Goal: Task Accomplishment & Management: Manage account settings

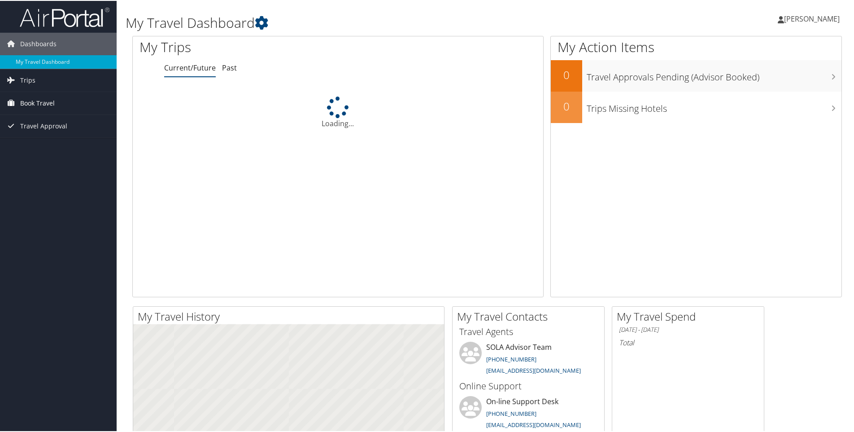
click at [17, 104] on icon at bounding box center [10, 101] width 13 height 13
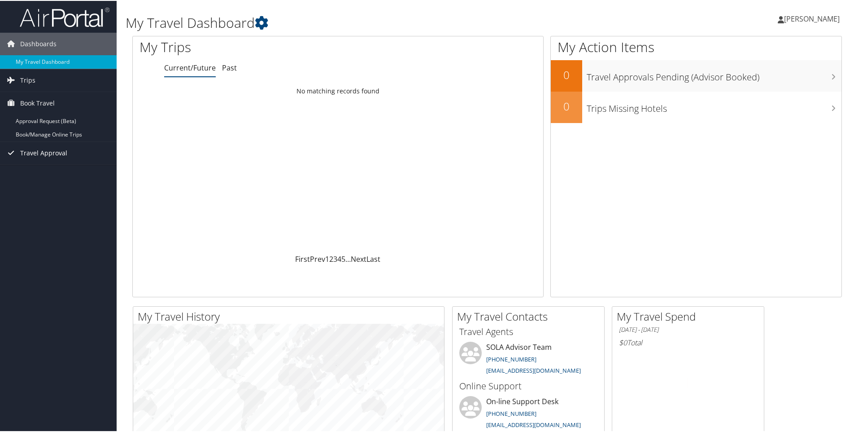
click at [37, 141] on span "Travel Approval" at bounding box center [43, 152] width 47 height 22
click at [39, 136] on link "Book/Manage Online Trips" at bounding box center [58, 133] width 117 height 13
click at [40, 210] on link "Approvals (Beta)" at bounding box center [58, 210] width 117 height 13
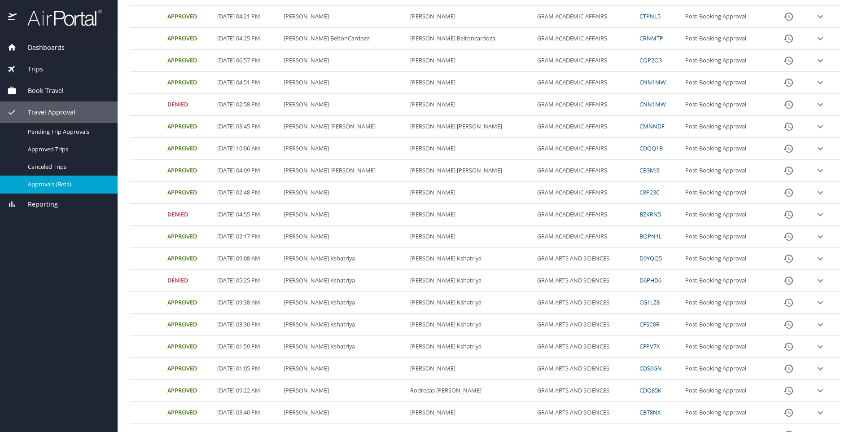
scroll to position [265, 0]
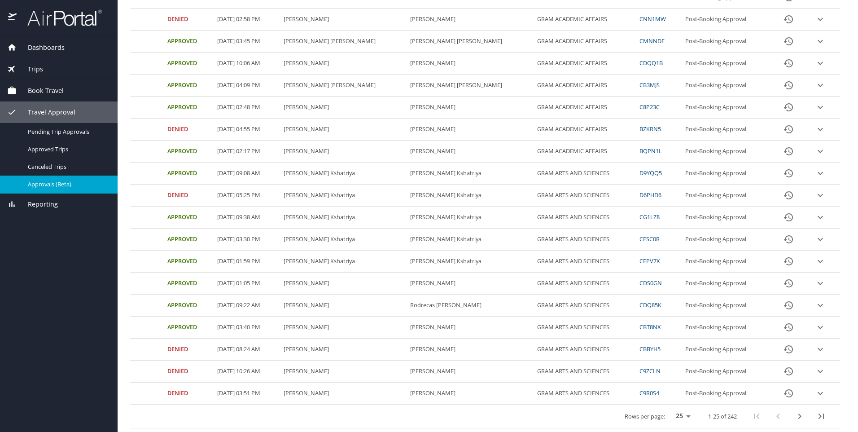
click at [794, 415] on icon "next page" at bounding box center [799, 416] width 11 height 11
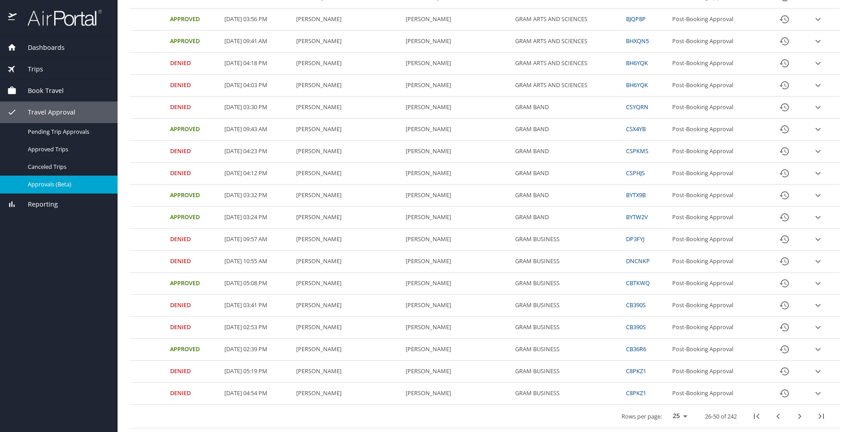
scroll to position [0, 0]
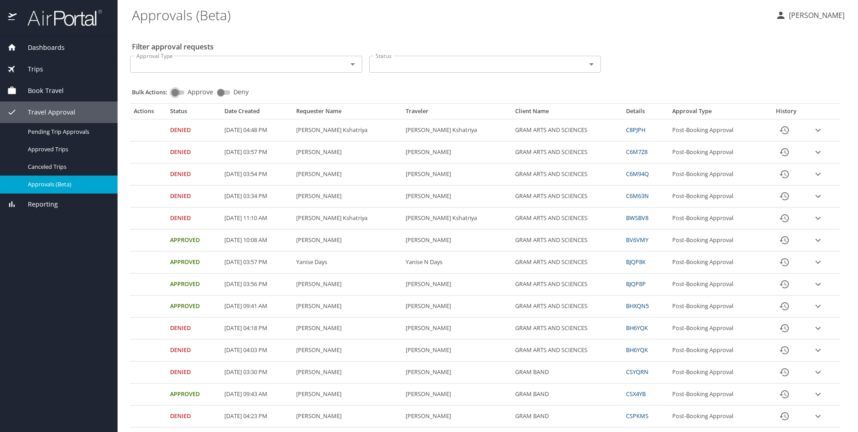
click at [181, 95] on input "Approve" at bounding box center [175, 92] width 32 height 11
checkbox input "true"
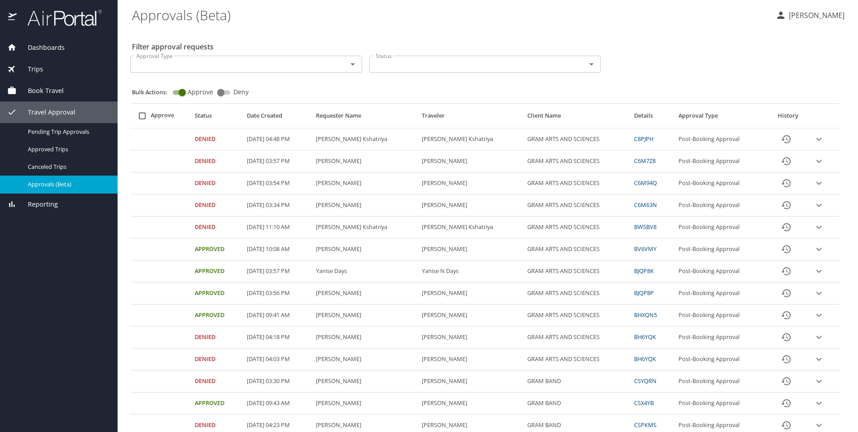
click at [140, 121] on input "select all approval requests" at bounding box center [142, 115] width 17 height 17
checkbox input "false"
click at [180, 91] on input "Approve" at bounding box center [182, 92] width 32 height 11
checkbox input "false"
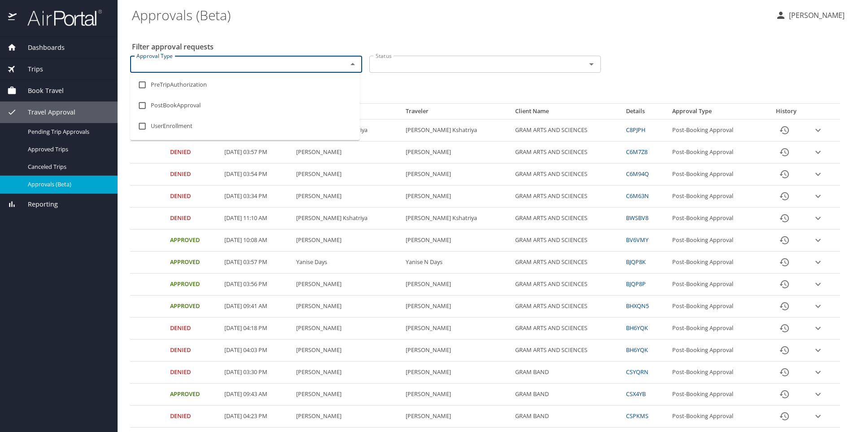
click at [210, 62] on input "Approval Type" at bounding box center [233, 64] width 200 height 12
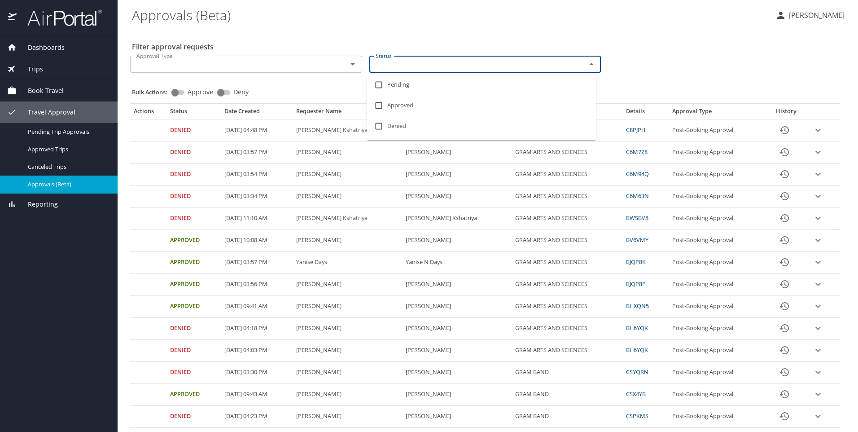
click at [404, 66] on input "Status" at bounding box center [472, 64] width 200 height 12
click at [398, 104] on li "Approved" at bounding box center [482, 105] width 230 height 21
checkbox input "true"
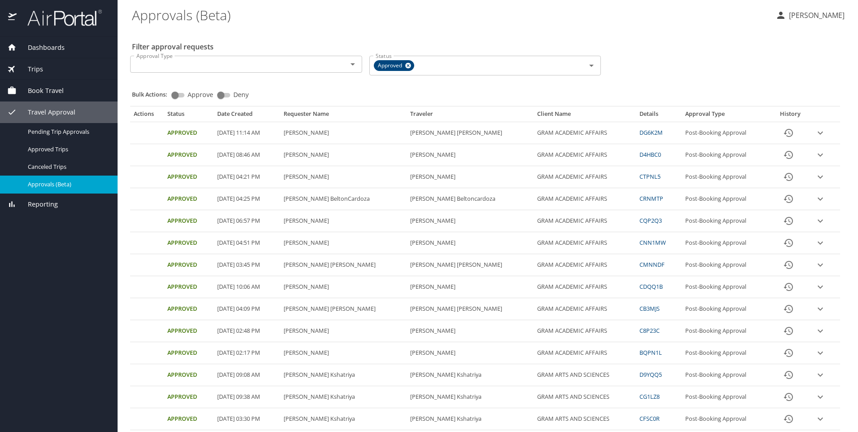
click at [671, 61] on div "Approval Type Approval Type Status Approved Status" at bounding box center [485, 64] width 717 height 32
click at [247, 115] on th "Date Created" at bounding box center [247, 116] width 66 height 12
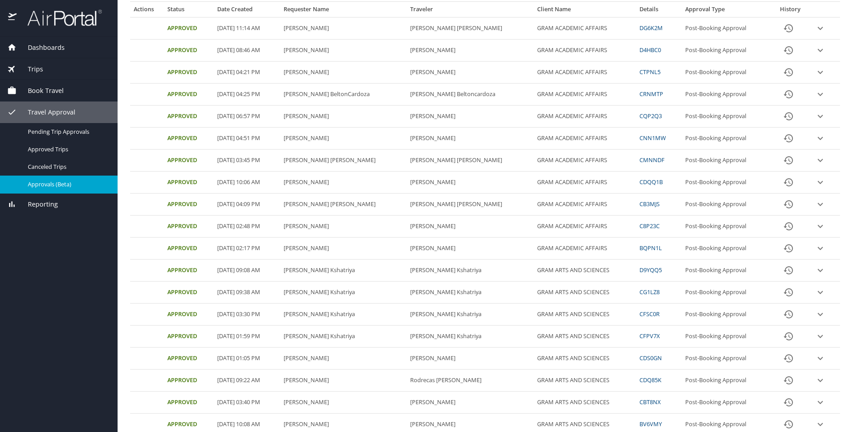
scroll to position [267, 0]
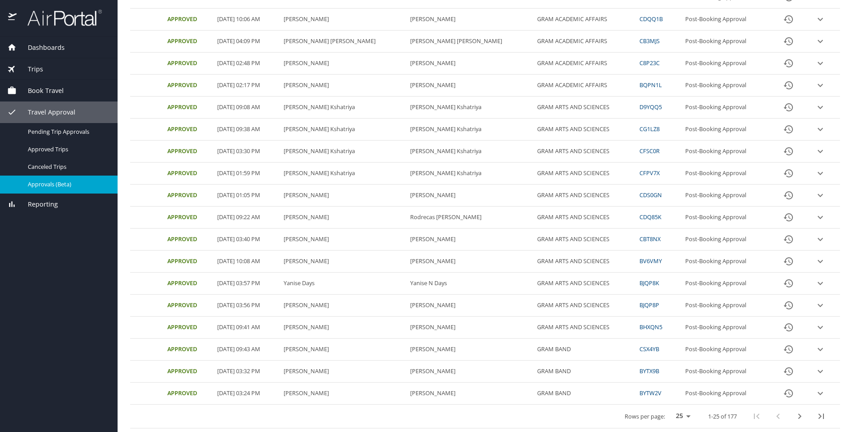
click at [789, 424] on button "next page" at bounding box center [800, 416] width 22 height 22
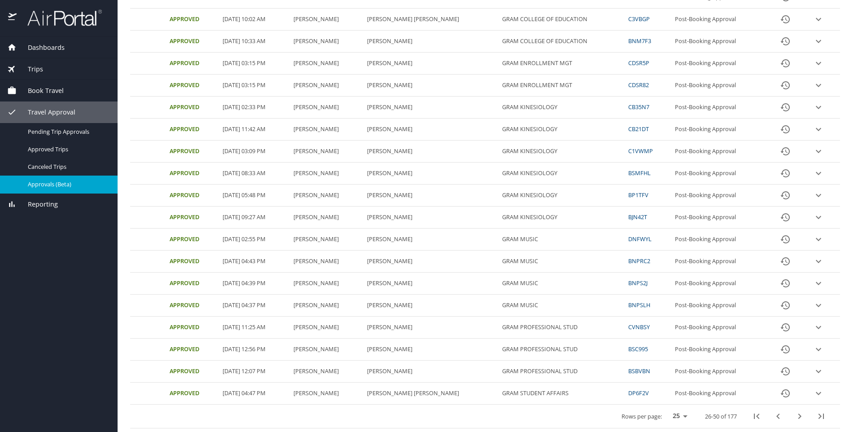
click at [798, 418] on icon "next page" at bounding box center [799, 416] width 11 height 11
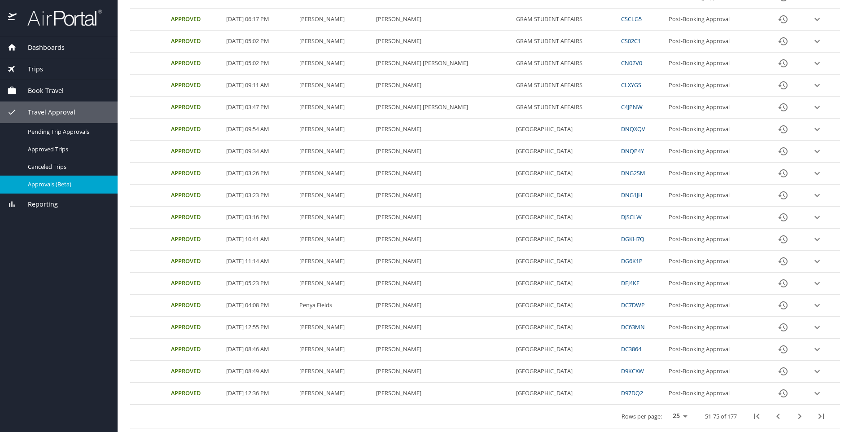
click at [814, 129] on icon "expand row" at bounding box center [816, 128] width 5 height 3
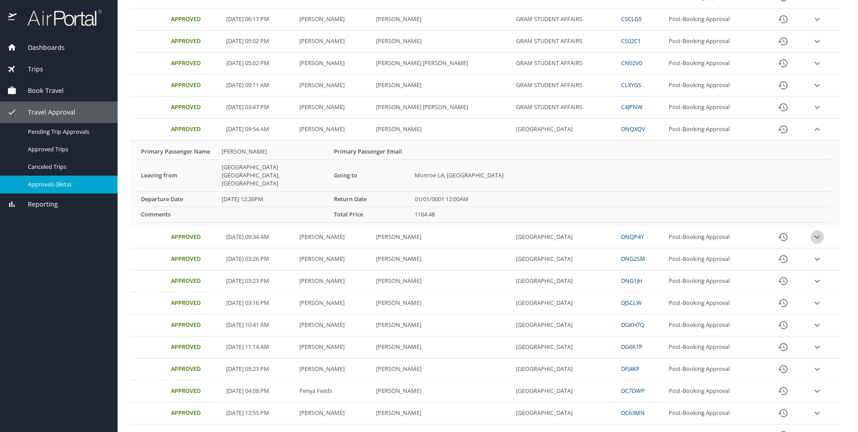
click at [812, 232] on icon "expand row" at bounding box center [817, 237] width 11 height 11
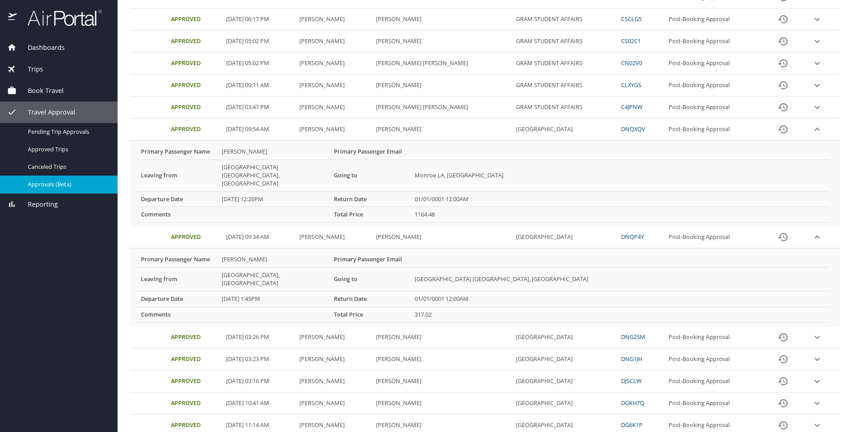
click at [122, 63] on main "Approvals (Beta) Kimoni Perkins Filter approval requests Approval Type Approval…" at bounding box center [488, 216] width 740 height 432
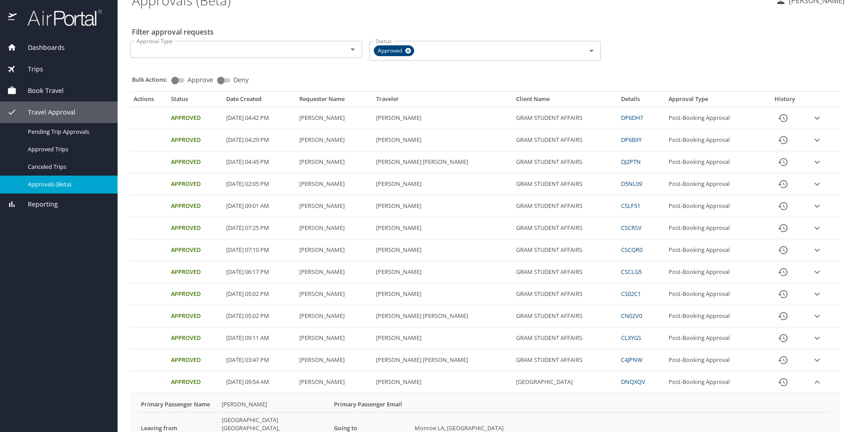
scroll to position [0, 0]
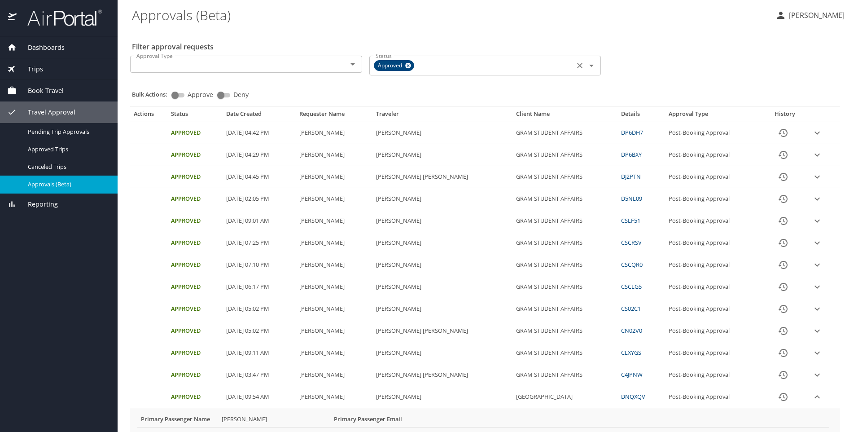
click at [405, 67] on icon at bounding box center [408, 66] width 6 height 6
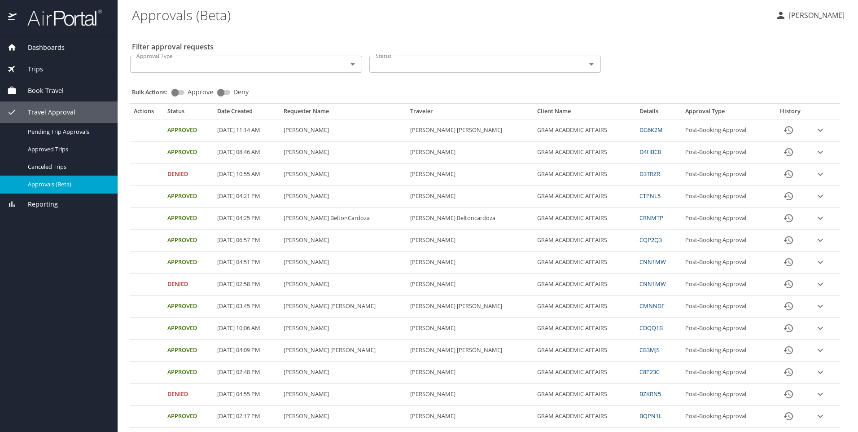
click at [387, 66] on input "Status" at bounding box center [472, 64] width 200 height 12
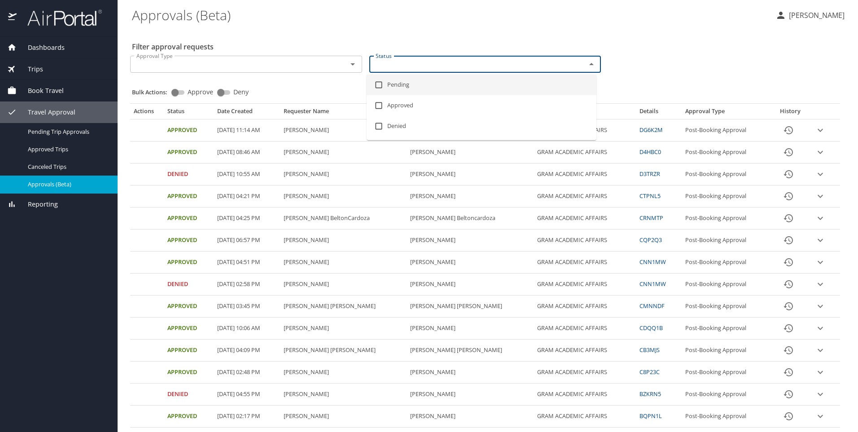
click at [389, 87] on li "Pending" at bounding box center [482, 84] width 230 height 21
checkbox input "true"
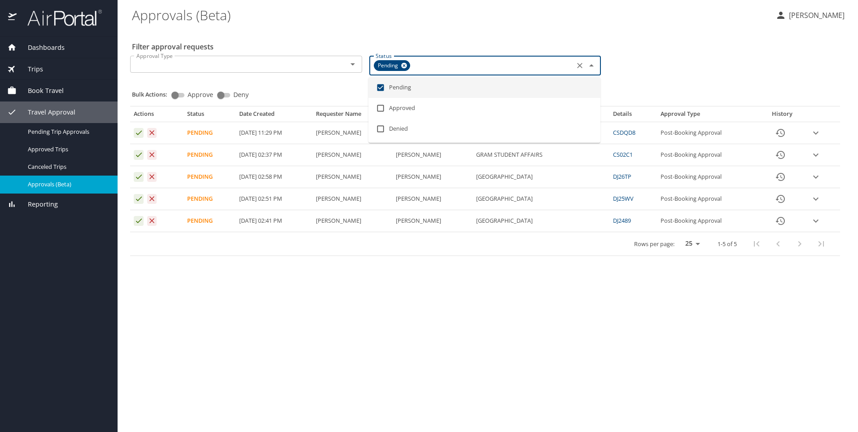
click at [317, 321] on main "Approvals (Beta) Kimoni Perkins Filter approval requests Approval Type Approval…" at bounding box center [488, 216] width 740 height 432
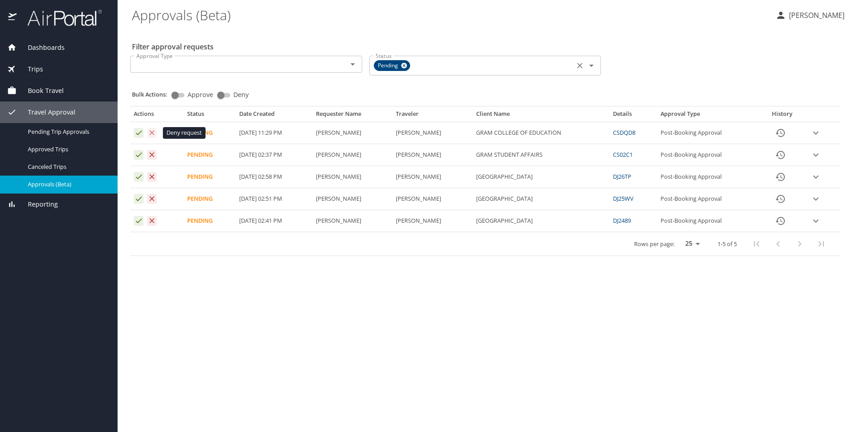
click at [153, 132] on icon "Approval table" at bounding box center [152, 132] width 9 height 9
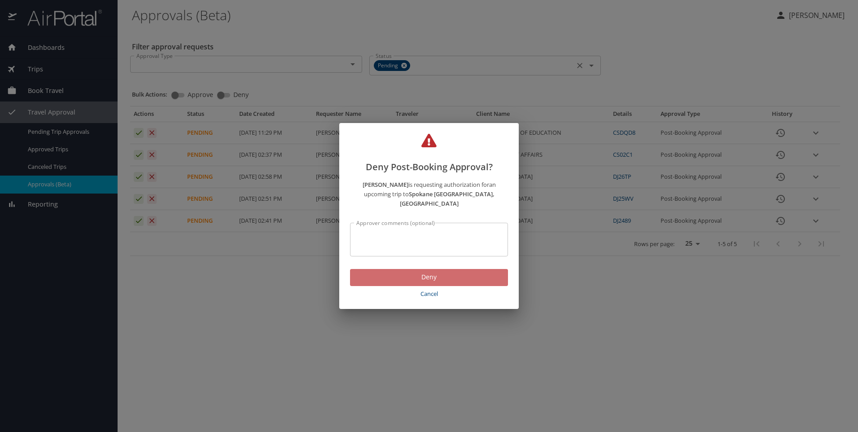
click at [397, 274] on span "Deny" at bounding box center [429, 276] width 144 height 11
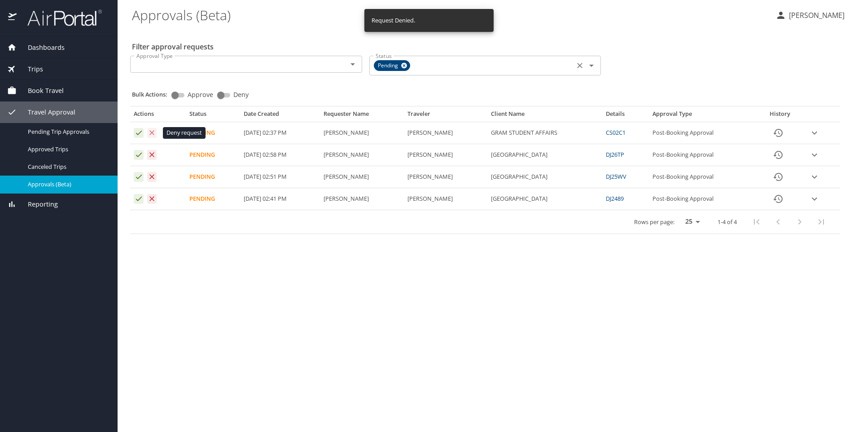
click at [149, 132] on icon "Approval table" at bounding box center [152, 132] width 9 height 9
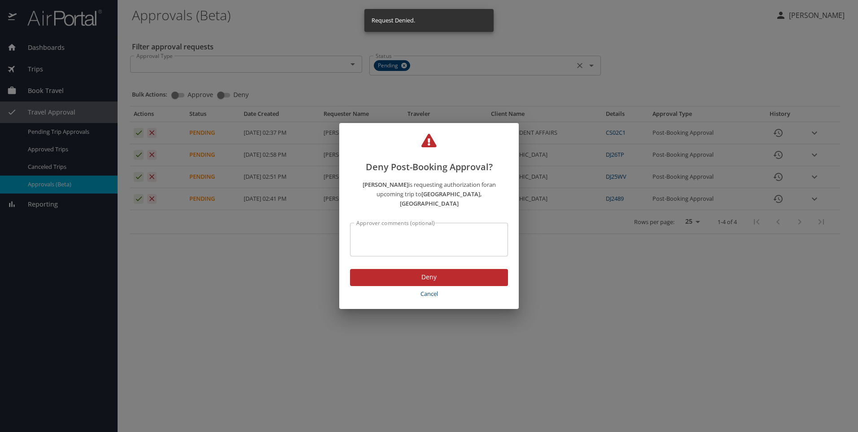
click at [400, 278] on button "Deny" at bounding box center [429, 277] width 158 height 17
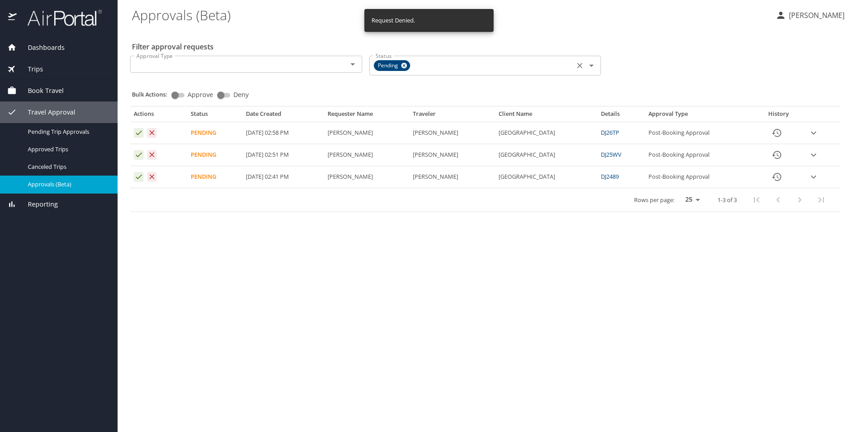
click at [159, 227] on main "Approvals (Beta) Kimoni Perkins Filter approval requests Approval Type Approval…" at bounding box center [488, 216] width 740 height 432
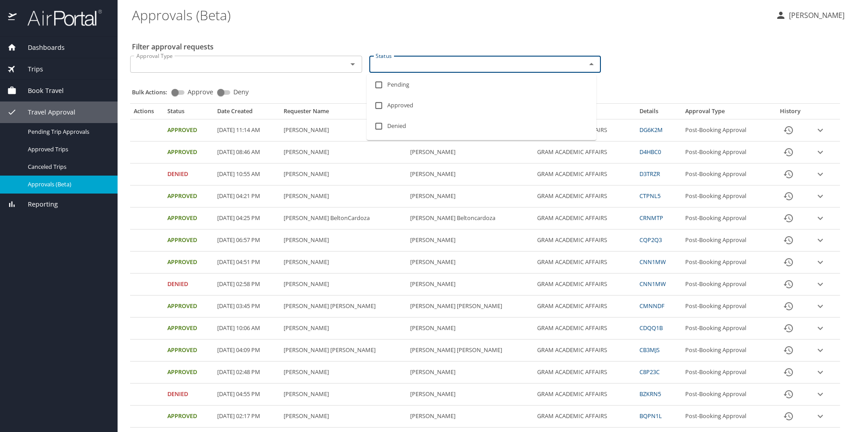
click at [411, 62] on input "Status" at bounding box center [472, 64] width 200 height 12
click at [395, 82] on li "Pending" at bounding box center [482, 84] width 230 height 21
checkbox input "true"
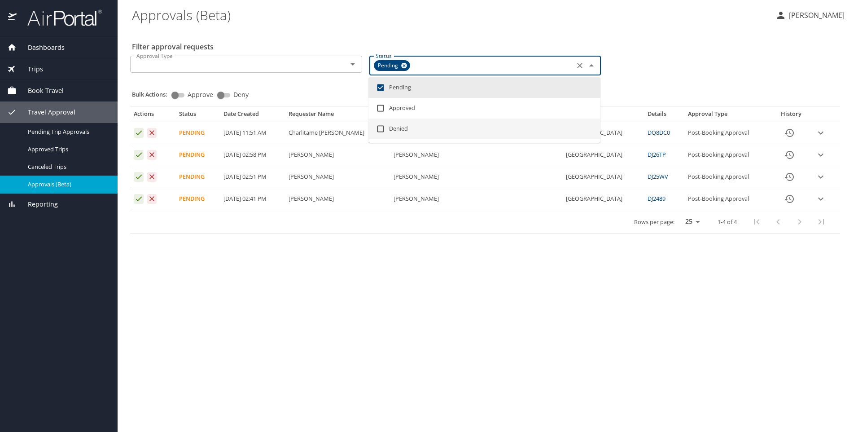
click at [323, 294] on main "Approvals (Beta) [PERSON_NAME] Filter approval requests Approval Type Approval …" at bounding box center [488, 216] width 740 height 432
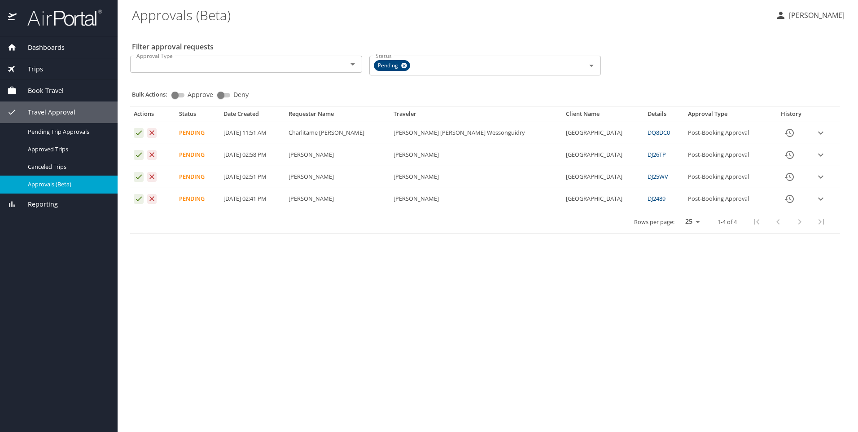
click at [820, 134] on icon "expand row" at bounding box center [820, 132] width 5 height 3
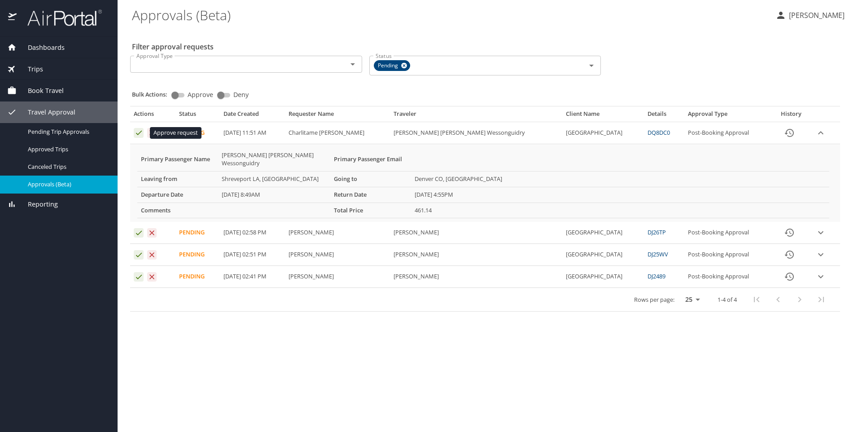
click at [136, 135] on icon "Approval table" at bounding box center [139, 132] width 9 height 9
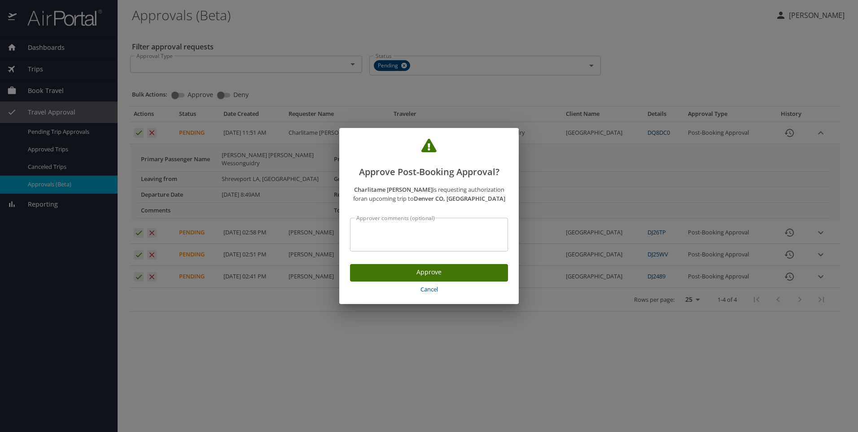
click at [397, 271] on span "Approve" at bounding box center [429, 272] width 144 height 11
